Goal: Find contact information: Find contact information

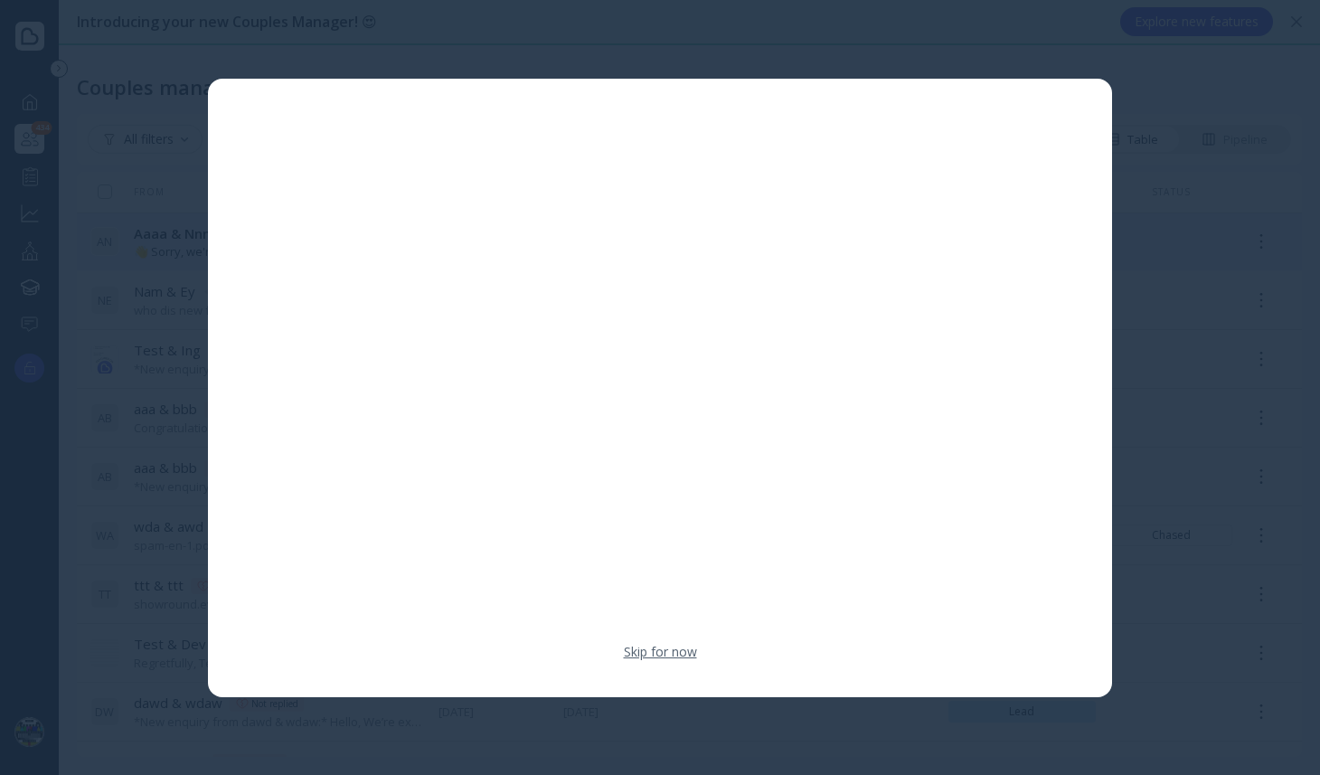
click at [661, 651] on link "Skip for now" at bounding box center [660, 652] width 73 height 18
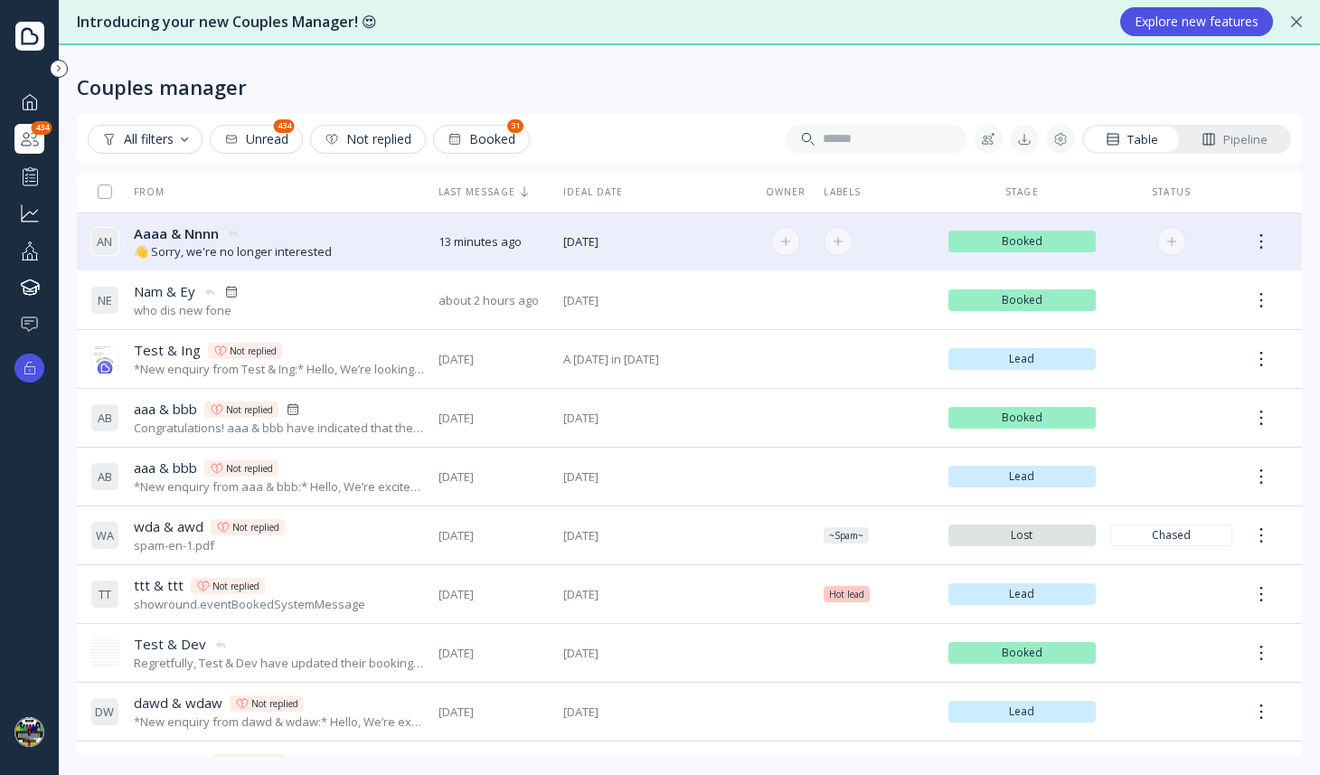
click at [412, 238] on div "A N Aaaa & Nnnn [PERSON_NAME] & [PERSON_NAME] 👋 Sorry, we're no longer interest…" at bounding box center [256, 242] width 333 height 51
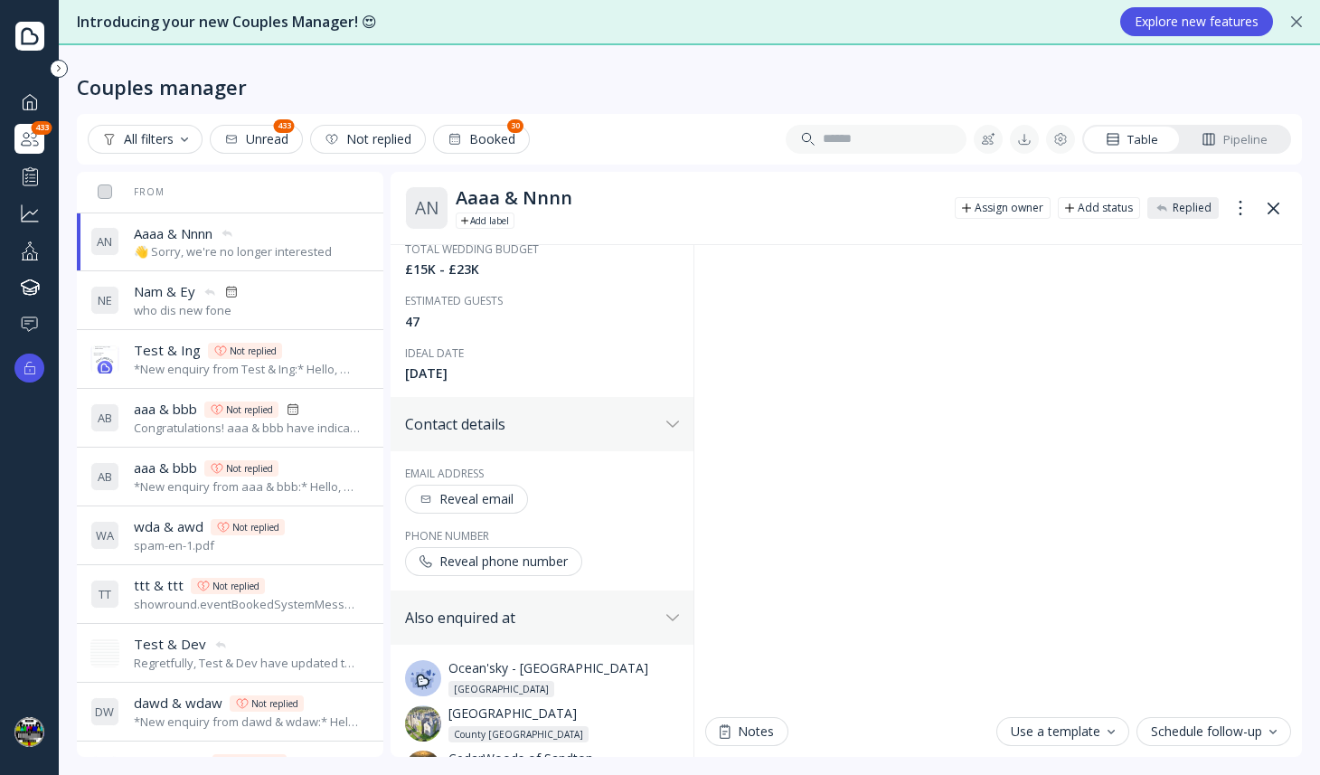
scroll to position [303, 0]
click at [488, 496] on div "Reveal email" at bounding box center [466, 494] width 94 height 14
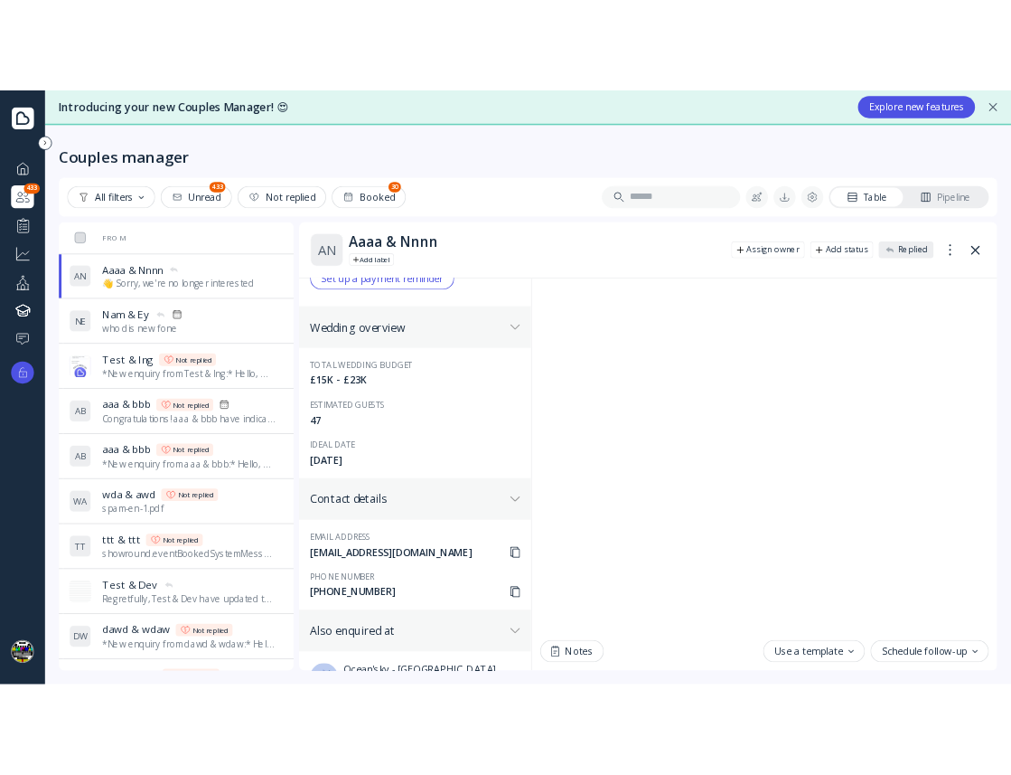
scroll to position [0, 0]
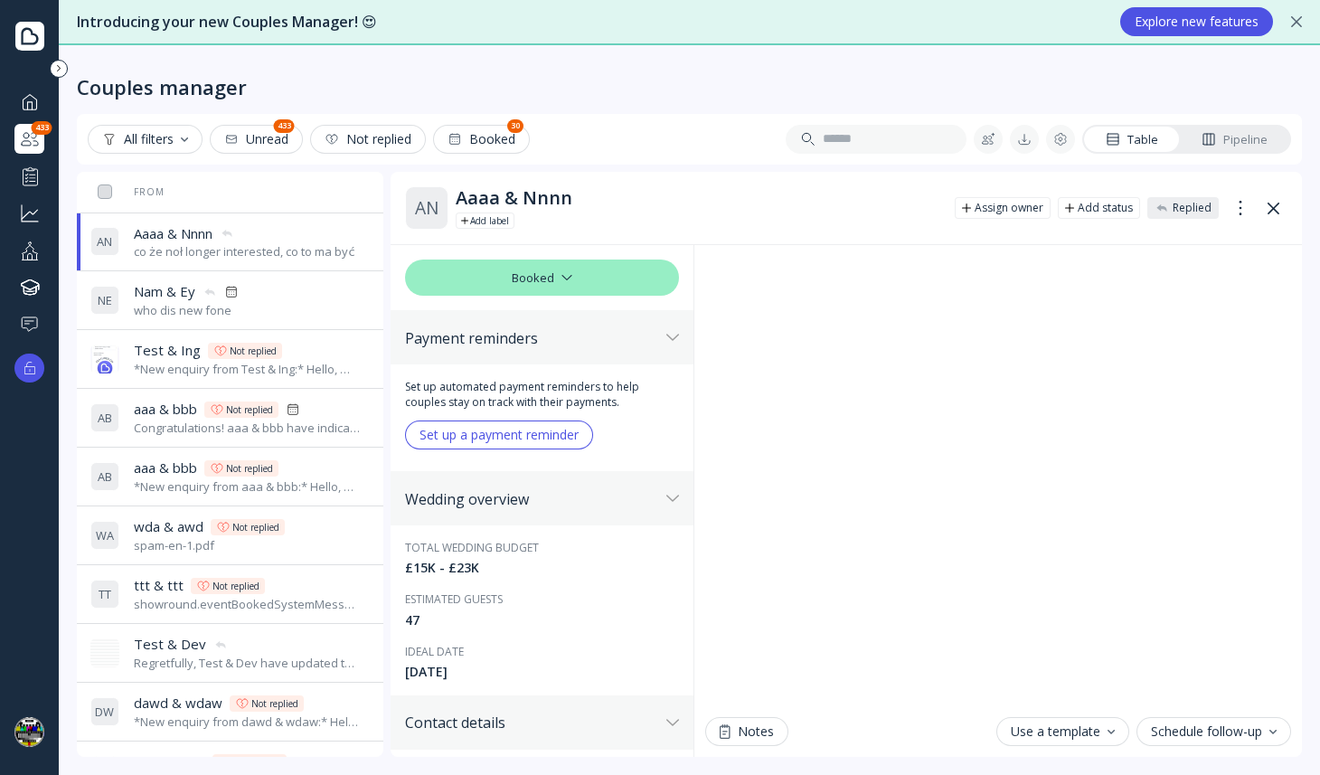
click at [762, 193] on div "Aaaa & Nnnn" at bounding box center [698, 198] width 484 height 22
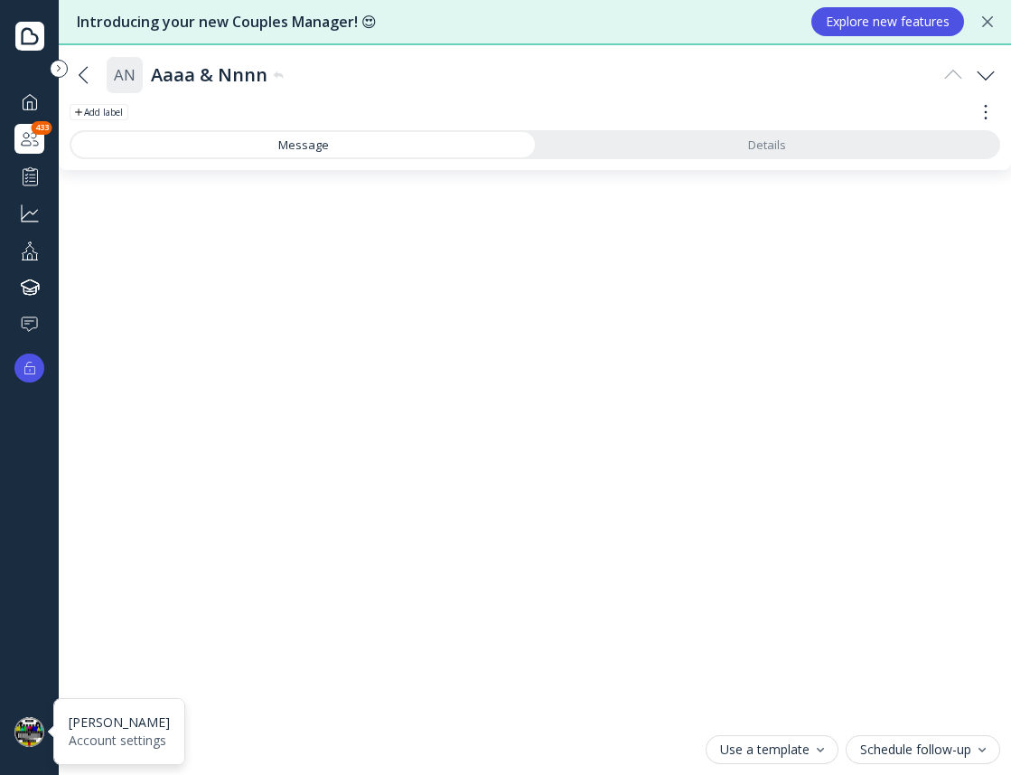
click at [29, 719] on div at bounding box center [29, 732] width 30 height 30
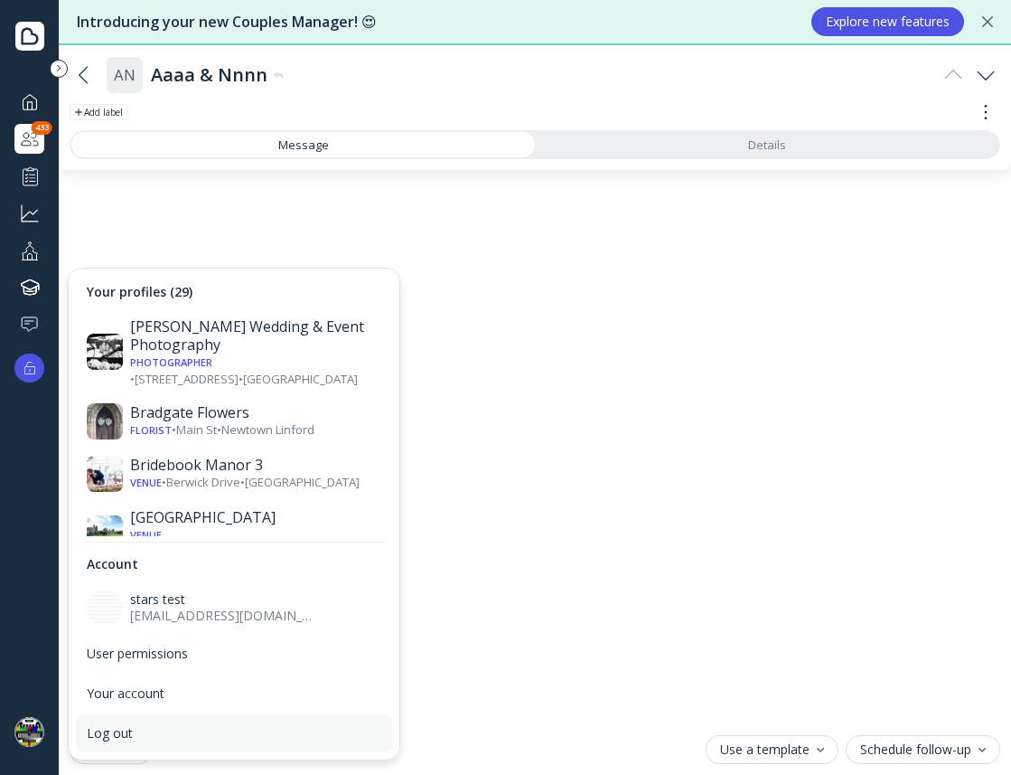
click at [161, 719] on div "Log out" at bounding box center [234, 733] width 316 height 38
